Goal: Information Seeking & Learning: Find specific fact

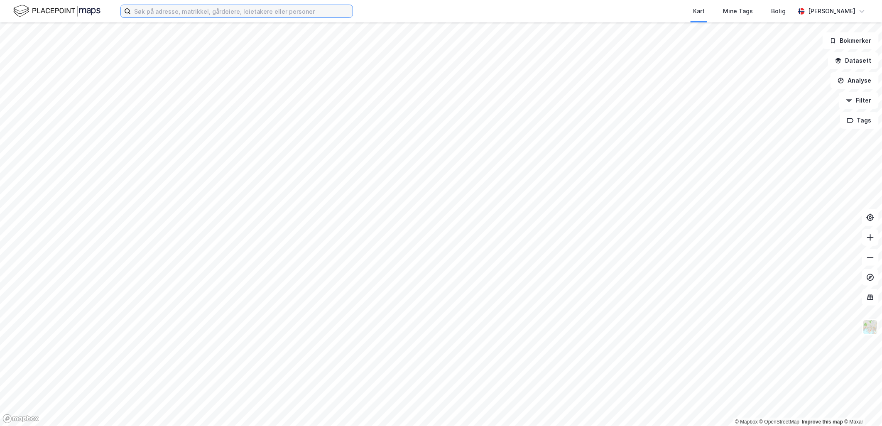
click at [194, 7] on input at bounding box center [242, 11] width 222 height 12
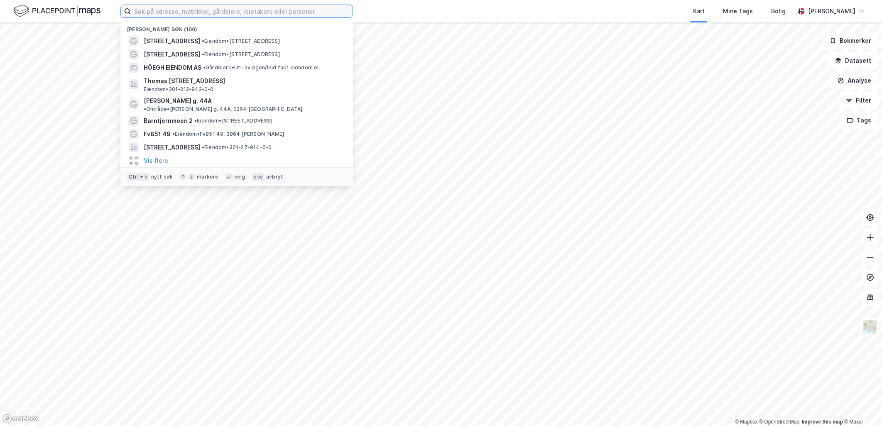
paste input "[PERSON_NAME]"
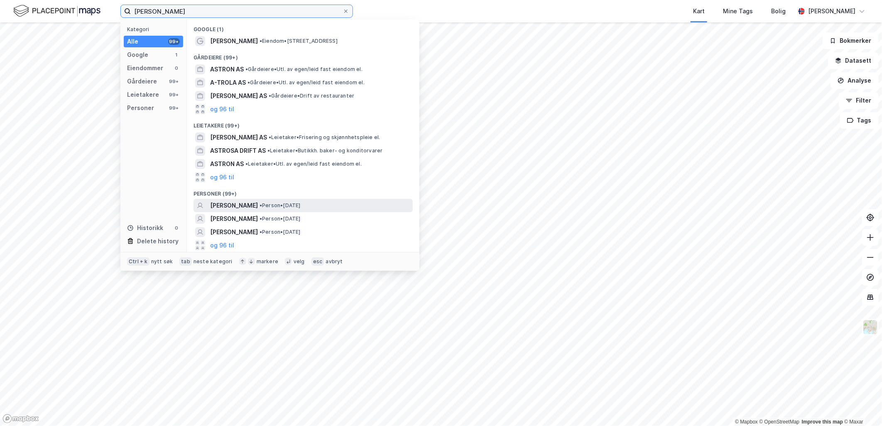
type input "[PERSON_NAME]"
click at [301, 205] on span "• Person • [DATE]" at bounding box center [280, 205] width 41 height 7
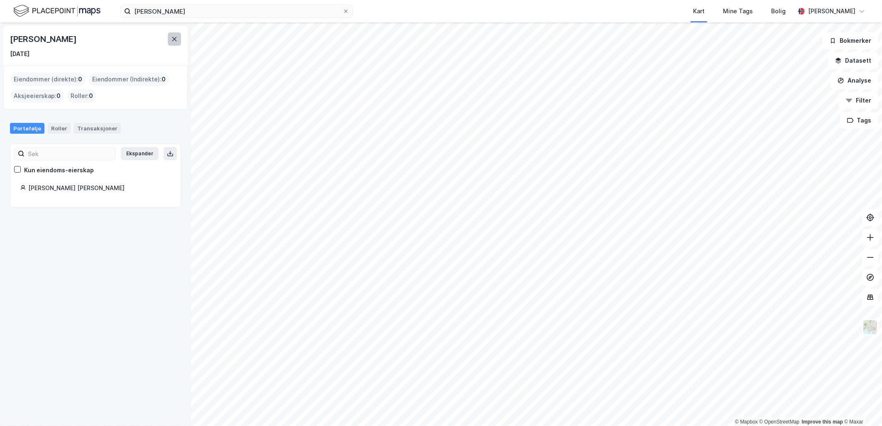
click at [176, 42] on icon at bounding box center [174, 39] width 7 height 7
